Goal: Check status: Check status

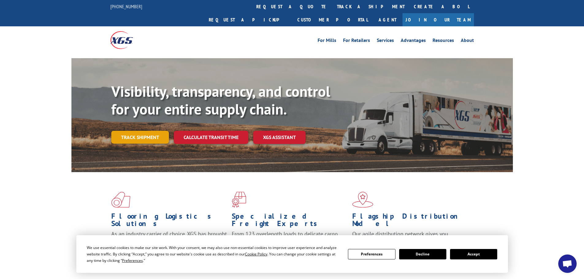
click at [146, 131] on link "Track shipment" at bounding box center [140, 137] width 58 height 13
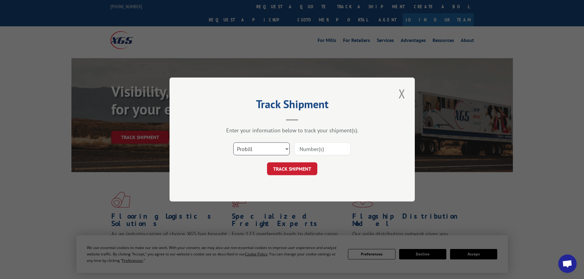
click at [268, 150] on select "Select category... Probill BOL PO" at bounding box center [261, 149] width 56 height 13
select select "bol"
click at [233, 143] on select "Select category... Probill BOL PO" at bounding box center [261, 149] width 56 height 13
click at [306, 148] on input at bounding box center [322, 149] width 56 height 13
paste input "3351883"
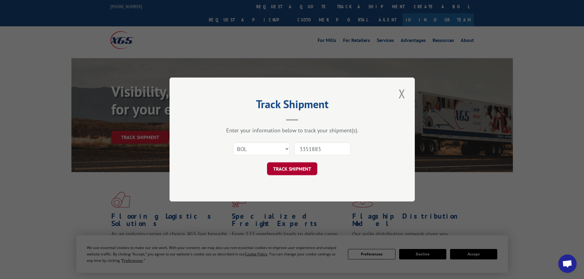
type input "3351883"
click at [301, 167] on button "TRACK SHIPMENT" at bounding box center [292, 168] width 50 height 13
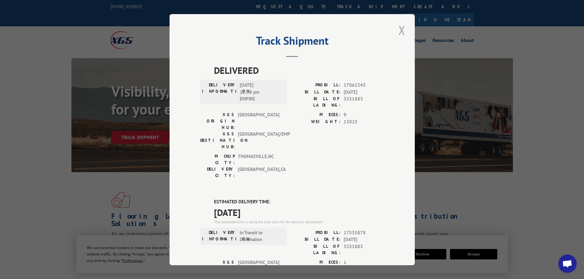
click at [398, 32] on button "Close modal" at bounding box center [402, 30] width 10 height 17
